Goal: Task Accomplishment & Management: Manage account settings

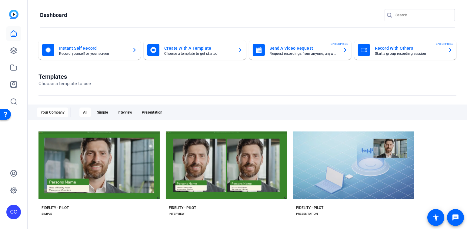
click at [11, 13] on img at bounding box center [13, 14] width 9 height 9
click at [12, 35] on icon at bounding box center [13, 33] width 7 height 7
click at [14, 67] on icon at bounding box center [13, 67] width 7 height 7
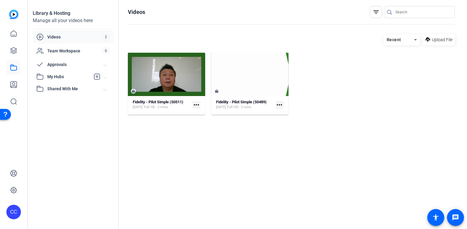
click at [54, 74] on span "My Hubs" at bounding box center [68, 77] width 43 height 6
click at [96, 78] on icon at bounding box center [96, 76] width 7 height 7
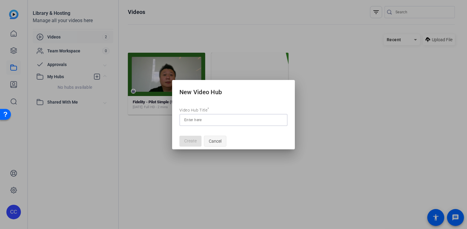
click at [215, 141] on span "Cancel" at bounding box center [215, 141] width 13 height 12
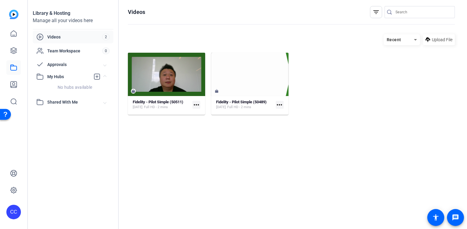
drag, startPoint x: 60, startPoint y: 101, endPoint x: 111, endPoint y: 97, distance: 51.0
click at [60, 101] on span "Shared With Me" at bounding box center [75, 102] width 56 height 6
click at [279, 39] on icon at bounding box center [414, 39] width 7 height 7
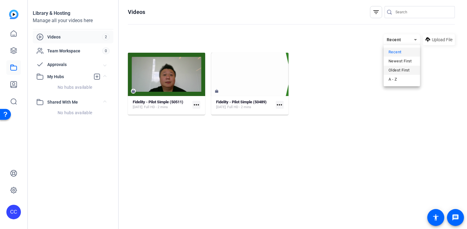
click at [279, 70] on span "Oldest First" at bounding box center [398, 70] width 21 height 7
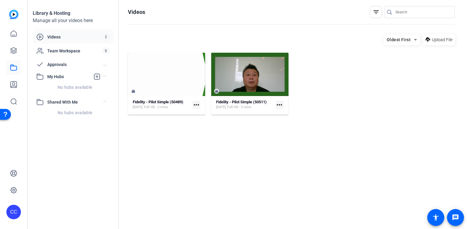
click at [60, 20] on div "Manage all your videos here" at bounding box center [73, 20] width 81 height 7
click at [59, 37] on span "Videos" at bounding box center [74, 37] width 55 height 6
click at [15, 35] on icon at bounding box center [13, 33] width 7 height 7
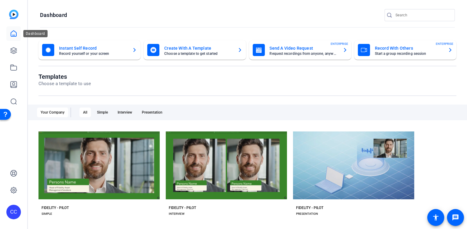
click at [12, 35] on icon at bounding box center [13, 33] width 7 height 7
click at [10, 50] on icon at bounding box center [13, 50] width 7 height 7
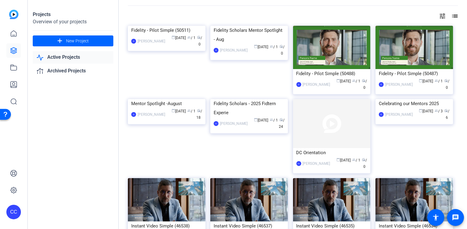
scroll to position [16, 0]
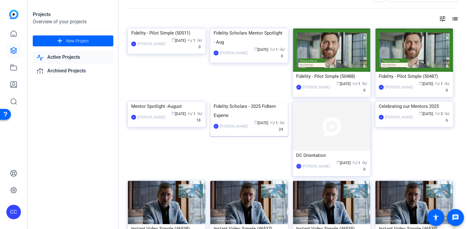
click at [238, 120] on div "Fidelity Scholars - 2025 Fidtern Experie" at bounding box center [248, 111] width 71 height 18
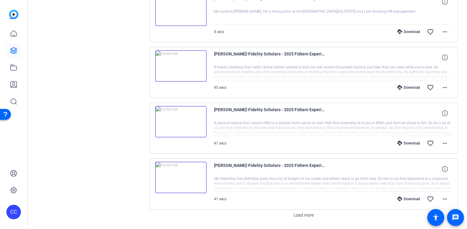
scroll to position [493, 0]
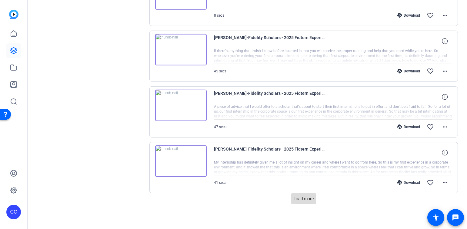
click at [279, 196] on span "Load more" at bounding box center [303, 199] width 20 height 6
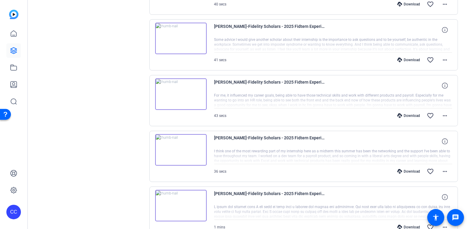
scroll to position [1048, 0]
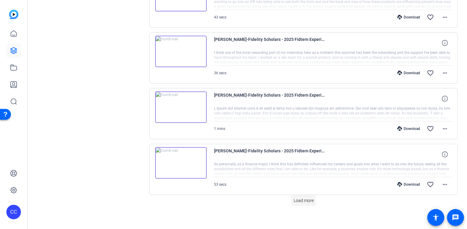
click at [279, 197] on span "Load more" at bounding box center [303, 200] width 20 height 6
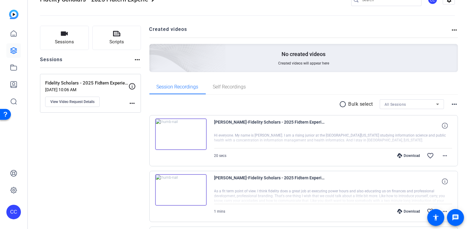
scroll to position [0, 0]
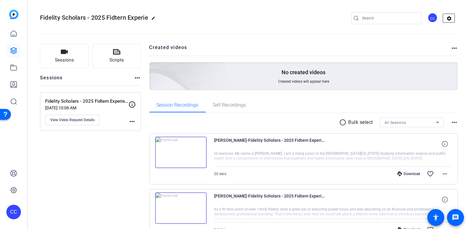
click at [279, 17] on mat-icon "settings" at bounding box center [449, 18] width 12 height 9
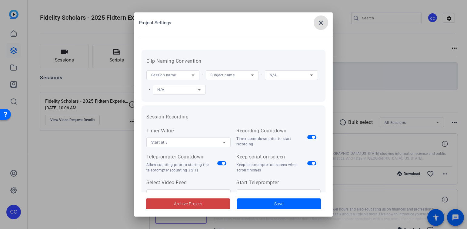
click at [279, 57] on div at bounding box center [233, 114] width 467 height 229
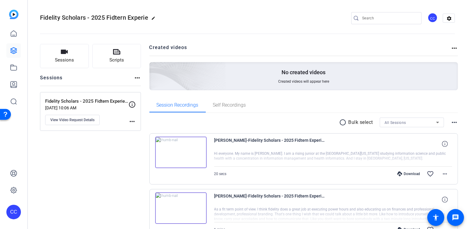
click at [133, 121] on mat-icon "more_horiz" at bounding box center [131, 121] width 7 height 7
click at [88, 170] on div at bounding box center [233, 114] width 467 height 229
click at [136, 78] on mat-icon "more_horiz" at bounding box center [137, 77] width 7 height 7
click at [71, 186] on div at bounding box center [233, 114] width 467 height 229
click at [279, 123] on mat-icon "more_horiz" at bounding box center [453, 122] width 7 height 7
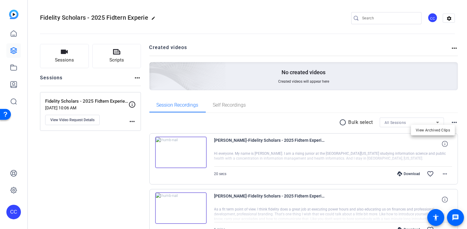
click at [279, 47] on div at bounding box center [233, 114] width 467 height 229
click at [279, 47] on mat-icon "more_horiz" at bounding box center [453, 48] width 7 height 7
click at [279, 18] on div at bounding box center [233, 114] width 467 height 229
click at [279, 18] on mat-icon "settings" at bounding box center [449, 18] width 12 height 9
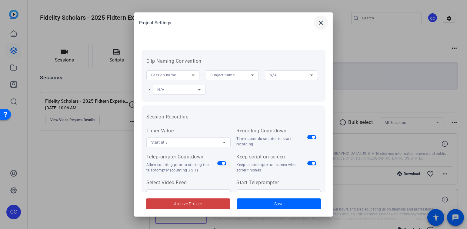
click at [279, 21] on mat-icon "close" at bounding box center [320, 22] width 7 height 7
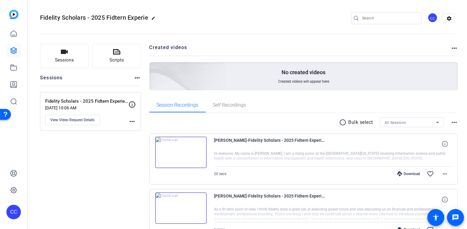
click at [156, 18] on mat-icon "edit" at bounding box center [154, 19] width 7 height 7
click at [157, 20] on div "Fidelity Scholars - 2025 Fidtern Experie check_circle clear CC settings" at bounding box center [247, 18] width 414 height 9
click at [103, 19] on span "clear" at bounding box center [103, 18] width 7 height 7
click at [92, 18] on span "Fidelity Scholars - 2025 Fidtern Experie" at bounding box center [94, 17] width 108 height 7
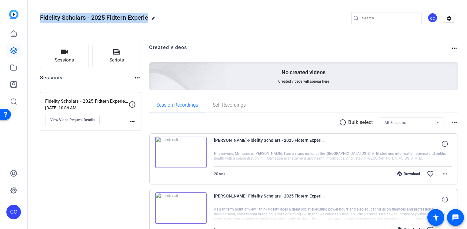
drag, startPoint x: 41, startPoint y: 18, endPoint x: 179, endPoint y: 19, distance: 138.7
click at [179, 19] on div "Fidelity Scholars - 2025 Fidtern Experie edit CC settings" at bounding box center [247, 18] width 414 height 9
copy h2 "Fidelity Scholars - 2025 Fidtern Experie edit"
click at [11, 190] on icon at bounding box center [14, 190] width 6 height 6
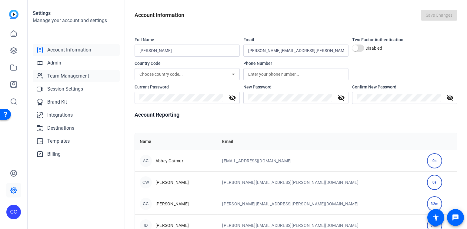
click at [70, 76] on span "Team Management" at bounding box center [68, 75] width 42 height 7
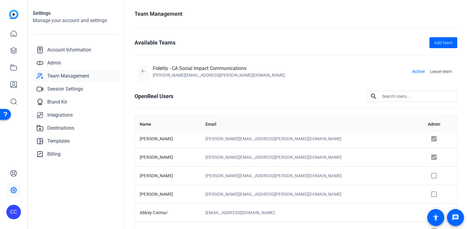
click at [170, 97] on h1 "OpenReel Users" at bounding box center [153, 96] width 39 height 8
click at [54, 64] on span "Admin" at bounding box center [54, 62] width 14 height 7
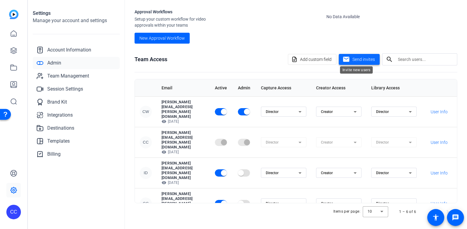
click at [279, 58] on span "Send invites" at bounding box center [363, 59] width 22 height 6
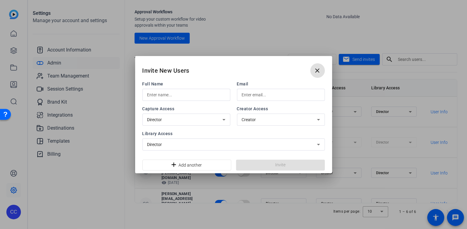
click at [168, 94] on input "text" at bounding box center [186, 94] width 78 height 7
type input "t"
click at [178, 92] on input "[PERSON_NAME]" at bounding box center [186, 94] width 78 height 7
type input "[PERSON_NAME]"
click at [269, 96] on input "text" at bounding box center [281, 94] width 78 height 7
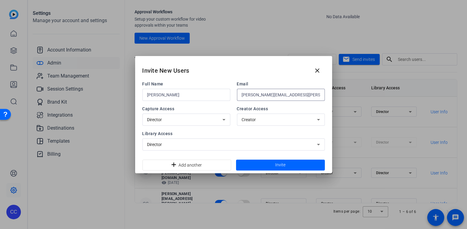
click at [261, 94] on input "[PERSON_NAME][EMAIL_ADDRESS][PERSON_NAME][DOMAIN_NAME]" at bounding box center [281, 94] width 78 height 7
type input "[PERSON_NAME][EMAIL_ADDRESS][PERSON_NAME][DOMAIN_NAME]"
click at [223, 120] on icon at bounding box center [223, 120] width 3 height 2
click at [223, 120] on div at bounding box center [233, 114] width 467 height 229
click at [259, 122] on div "Creator" at bounding box center [279, 119] width 75 height 7
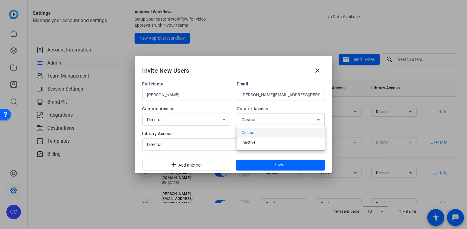
click at [259, 122] on div at bounding box center [233, 114] width 467 height 229
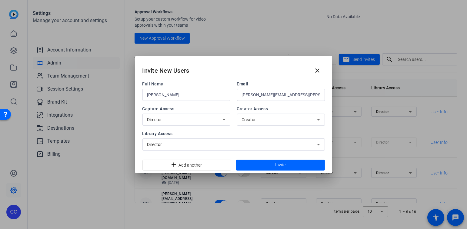
click at [242, 129] on div "Full Name [PERSON_NAME] [PERSON_NAME][EMAIL_ADDRESS][PERSON_NAME][DOMAIN_NAME] …" at bounding box center [233, 116] width 182 height 70
click at [197, 145] on div "Director" at bounding box center [232, 144] width 170 height 7
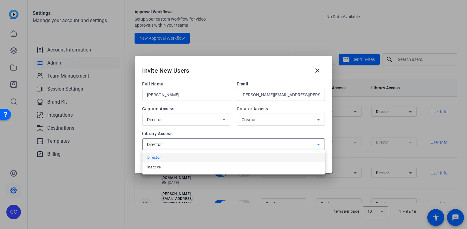
click at [197, 145] on div at bounding box center [233, 114] width 467 height 229
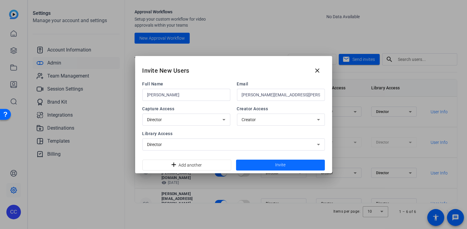
click at [279, 164] on span "Invite" at bounding box center [280, 165] width 10 height 6
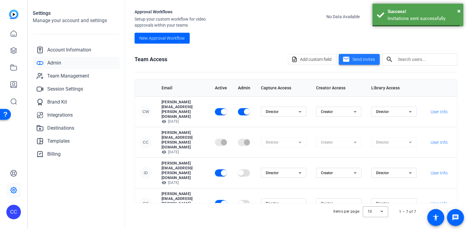
scroll to position [137, 0]
click at [279, 59] on span "Send invites" at bounding box center [363, 59] width 22 height 6
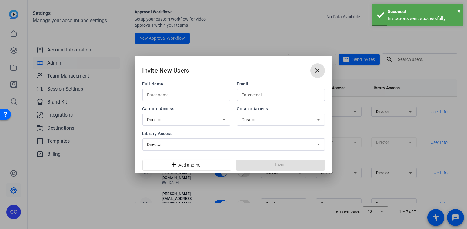
click at [188, 95] on input "text" at bounding box center [186, 94] width 78 height 7
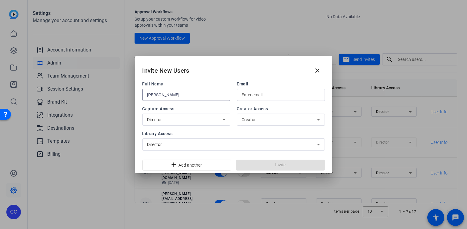
type input "[PERSON_NAME]"
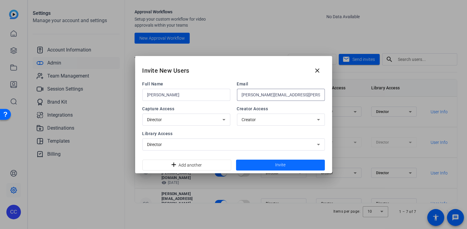
type input "[PERSON_NAME][EMAIL_ADDRESS][PERSON_NAME][DOMAIN_NAME]"
click at [279, 162] on span "Invite" at bounding box center [280, 165] width 10 height 6
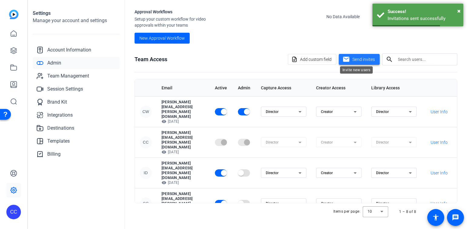
click at [279, 58] on span "Send invites" at bounding box center [363, 59] width 22 height 6
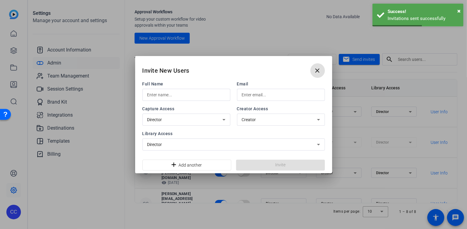
click at [175, 93] on input "text" at bounding box center [186, 94] width 78 height 7
type input "j"
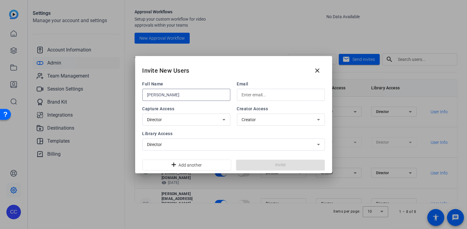
click at [184, 96] on input "[PERSON_NAME]" at bounding box center [186, 94] width 78 height 7
type input "[PERSON_NAME]"
drag, startPoint x: 261, startPoint y: 94, endPoint x: 265, endPoint y: 92, distance: 4.1
click at [261, 94] on input "text" at bounding box center [281, 94] width 78 height 7
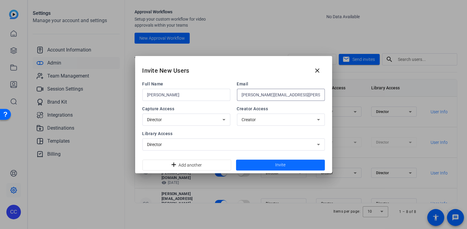
type input "[PERSON_NAME][EMAIL_ADDRESS][PERSON_NAME][DOMAIN_NAME]"
click at [279, 164] on span "Invite" at bounding box center [280, 165] width 10 height 6
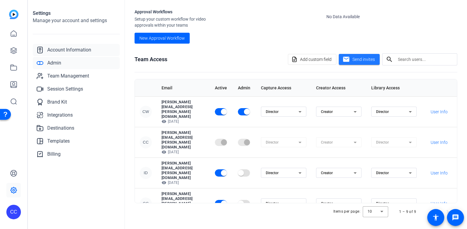
click at [70, 49] on span "Account Information" at bounding box center [69, 49] width 44 height 7
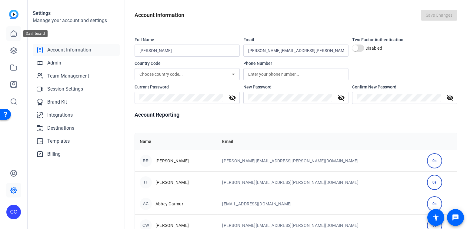
click at [14, 33] on icon at bounding box center [13, 33] width 7 height 7
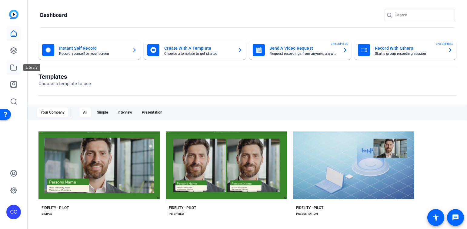
click at [12, 68] on icon at bounding box center [13, 67] width 7 height 7
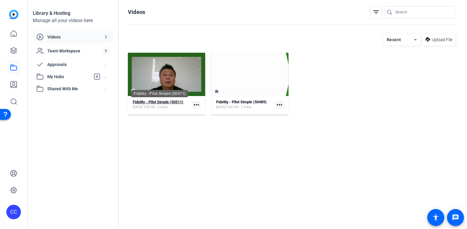
click at [168, 102] on strong "Fidelity - Pilot Simple (50511)" at bounding box center [158, 102] width 51 height 5
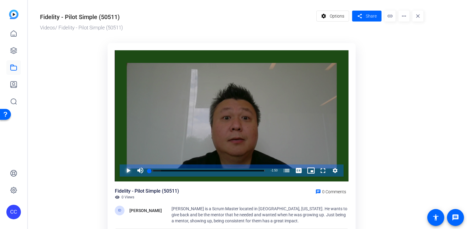
click at [122, 170] on span "Video Player" at bounding box center [122, 170] width 0 height 12
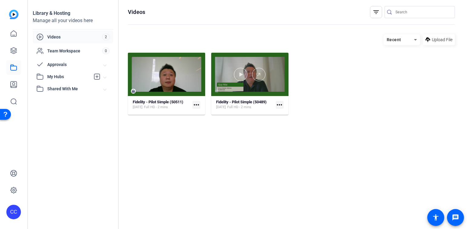
click at [239, 90] on div at bounding box center [249, 74] width 77 height 43
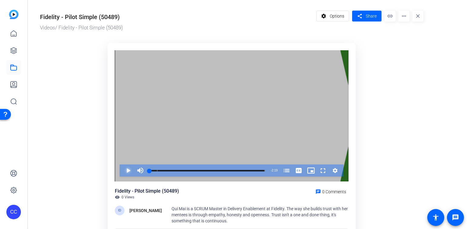
click at [122, 168] on span "Video Player" at bounding box center [122, 170] width 0 height 12
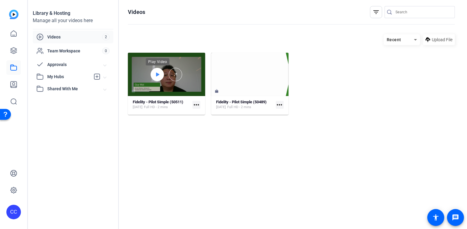
click at [157, 74] on icon at bounding box center [157, 74] width 3 height 4
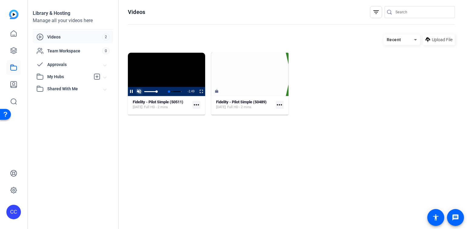
click at [138, 91] on span "Video Player" at bounding box center [139, 91] width 8 height 0
click at [196, 105] on mat-icon "more_horiz" at bounding box center [196, 105] width 8 height 8
click at [279, 110] on div at bounding box center [233, 114] width 467 height 229
click at [72, 51] on span "Team Workspace" at bounding box center [74, 51] width 55 height 6
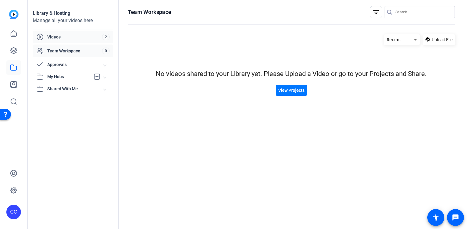
click at [54, 37] on span "Videos" at bounding box center [74, 37] width 55 height 6
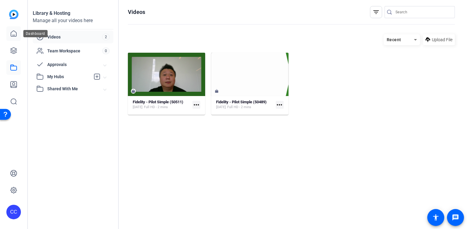
click at [12, 33] on icon at bounding box center [13, 33] width 7 height 7
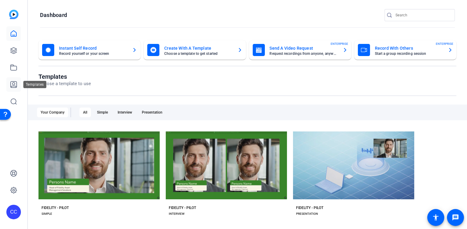
click at [13, 84] on icon at bounding box center [13, 84] width 7 height 7
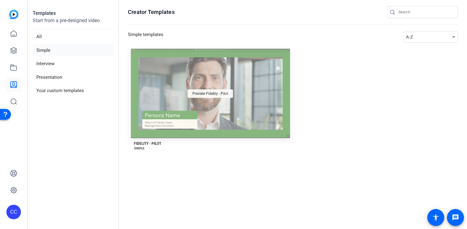
click at [190, 94] on div "Preview Fidelity - Pilot" at bounding box center [209, 93] width 45 height 8
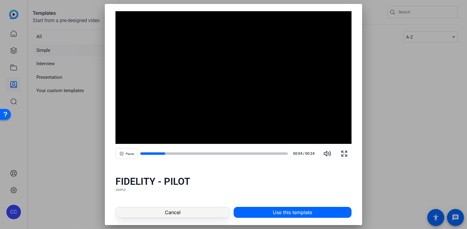
click at [198, 212] on span at bounding box center [173, 212] width 114 height 15
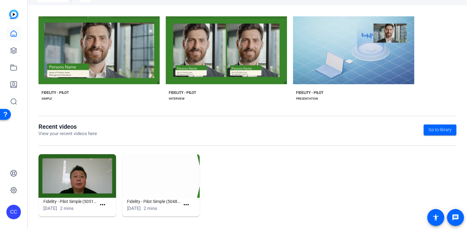
scroll to position [116, 0]
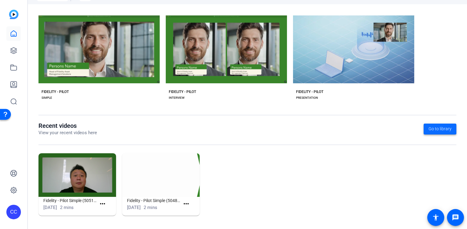
click at [279, 130] on span "Go to library" at bounding box center [439, 129] width 23 height 6
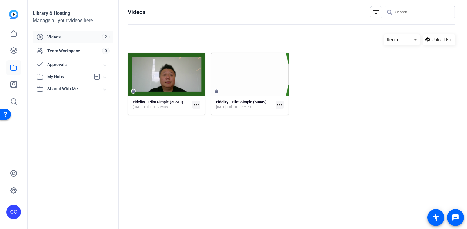
click at [64, 34] on span "Videos" at bounding box center [74, 37] width 55 height 6
click at [193, 104] on mat-icon "more_horiz" at bounding box center [196, 105] width 8 height 8
click at [170, 84] on div at bounding box center [233, 114] width 467 height 229
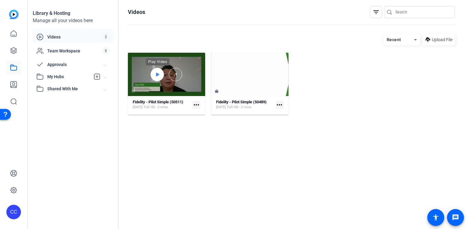
click at [155, 74] on icon at bounding box center [157, 74] width 5 height 7
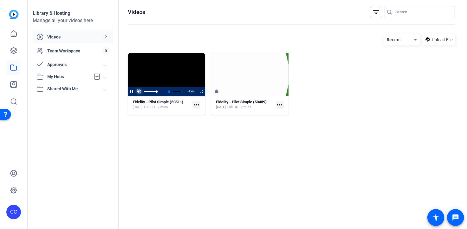
click at [138, 91] on span "Video Player" at bounding box center [139, 91] width 8 height 0
click at [14, 33] on icon at bounding box center [13, 33] width 7 height 7
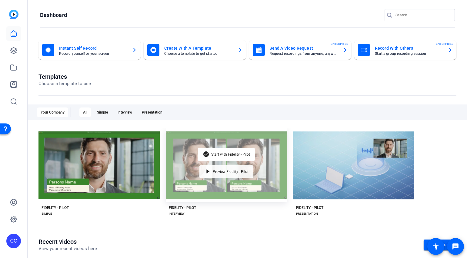
scroll to position [87, 0]
